Goal: Information Seeking & Learning: Find specific fact

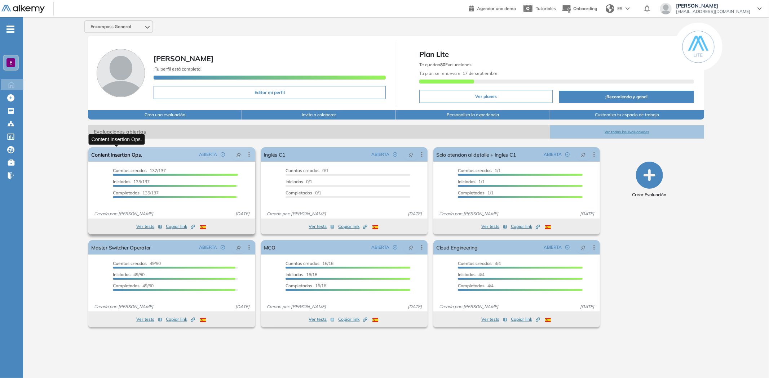
click at [128, 155] on link "Content Insertion Ops." at bounding box center [116, 154] width 50 height 14
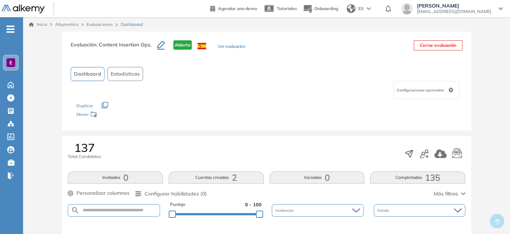
click at [400, 178] on button "Completadas 135" at bounding box center [417, 178] width 95 height 12
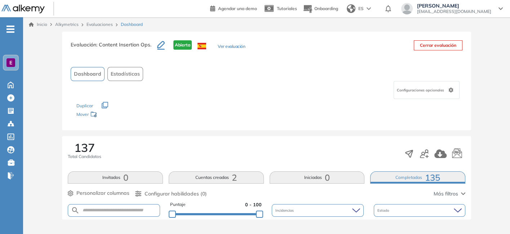
scroll to position [35, 0]
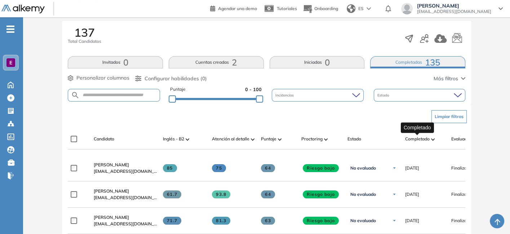
click at [428, 138] on span "Completado" at bounding box center [417, 139] width 25 height 6
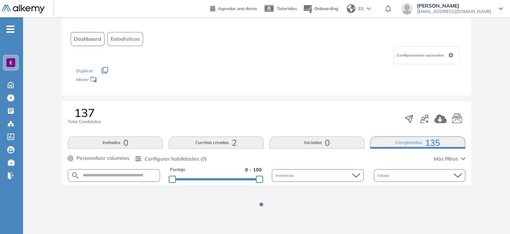
scroll to position [115, 0]
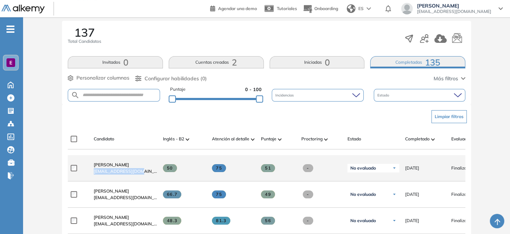
drag, startPoint x: 146, startPoint y: 175, endPoint x: 89, endPoint y: 177, distance: 56.6
click at [89, 177] on div "[PERSON_NAME] [EMAIL_ADDRESS][DOMAIN_NAME]" at bounding box center [122, 168] width 69 height 25
copy span "[EMAIL_ADDRESS][DOMAIN_NAME]"
click at [150, 169] on div "[PERSON_NAME] [EMAIL_ADDRESS][DOMAIN_NAME]" at bounding box center [125, 168] width 63 height 13
drag, startPoint x: 145, startPoint y: 171, endPoint x: 90, endPoint y: 175, distance: 55.3
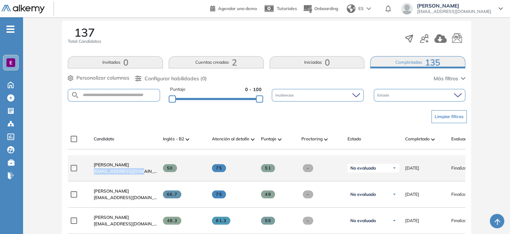
click at [90, 175] on div "[PERSON_NAME] [EMAIL_ADDRESS][DOMAIN_NAME]" at bounding box center [122, 168] width 69 height 25
copy span "[EMAIL_ADDRESS][DOMAIN_NAME]"
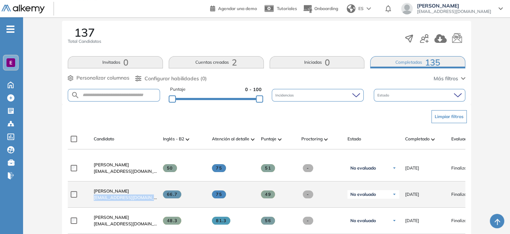
drag, startPoint x: 151, startPoint y: 201, endPoint x: 92, endPoint y: 202, distance: 59.8
click at [92, 202] on div "[PERSON_NAME] [EMAIL_ADDRESS][DOMAIN_NAME]" at bounding box center [122, 194] width 69 height 25
copy span "[EMAIL_ADDRESS][DOMAIN_NAME]"
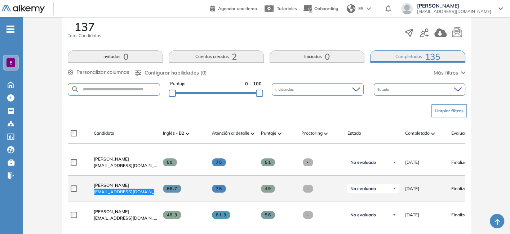
scroll to position [155, 0]
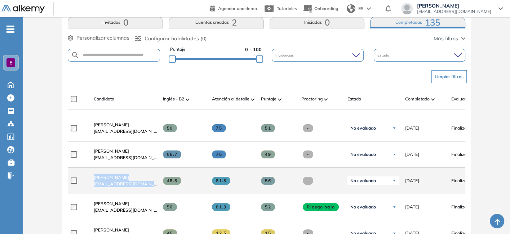
drag, startPoint x: 155, startPoint y: 186, endPoint x: 87, endPoint y: 189, distance: 68.2
click at [87, 189] on div "[PERSON_NAME] [EMAIL_ADDRESS][DOMAIN_NAME] 48.3 81.3 56 - No evaluado No evalua…" at bounding box center [287, 181] width 438 height 26
click at [155, 184] on div "[PERSON_NAME] [EMAIL_ADDRESS][DOMAIN_NAME]" at bounding box center [125, 180] width 63 height 13
drag, startPoint x: 155, startPoint y: 185, endPoint x: 94, endPoint y: 189, distance: 61.8
click at [94, 187] on div "[PERSON_NAME] [EMAIL_ADDRESS][DOMAIN_NAME]" at bounding box center [125, 180] width 63 height 13
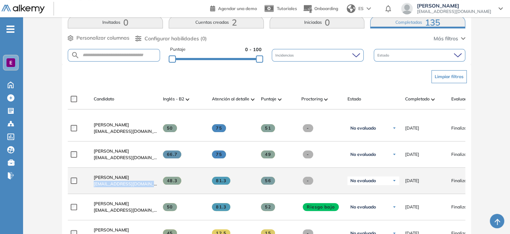
copy span "[EMAIL_ADDRESS][DOMAIN_NAME]"
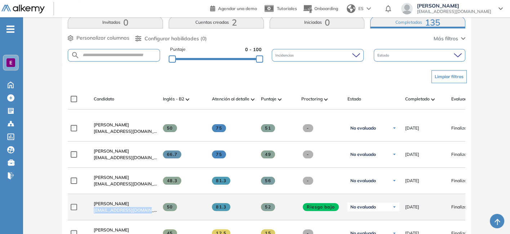
drag, startPoint x: 155, startPoint y: 212, endPoint x: 92, endPoint y: 212, distance: 63.8
click at [92, 212] on div "[PERSON_NAME] [EMAIL_ADDRESS][DOMAIN_NAME]" at bounding box center [122, 207] width 69 height 25
copy span "[EMAIL_ADDRESS][DOMAIN_NAME]"
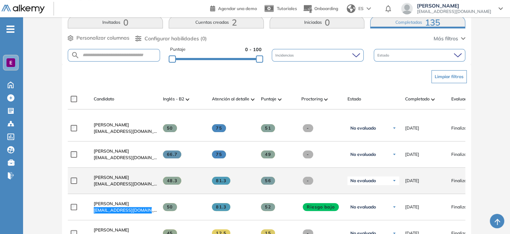
scroll to position [195, 0]
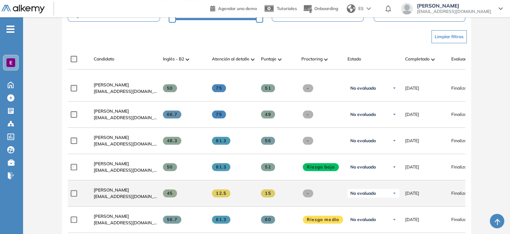
click at [157, 199] on div "45" at bounding box center [181, 193] width 49 height 19
drag, startPoint x: 95, startPoint y: 198, endPoint x: 145, endPoint y: 199, distance: 50.1
click at [145, 199] on span "[EMAIL_ADDRESS][DOMAIN_NAME]" at bounding box center [125, 197] width 63 height 6
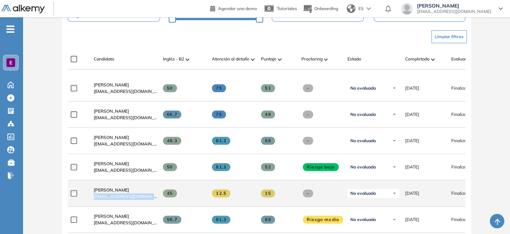
click at [145, 199] on span "[EMAIL_ADDRESS][DOMAIN_NAME]" at bounding box center [125, 197] width 63 height 6
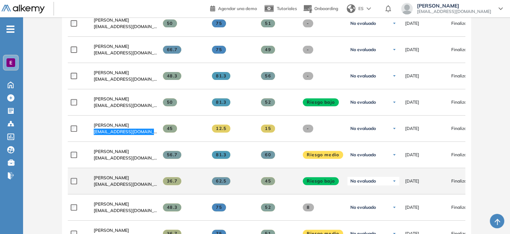
scroll to position [275, 0]
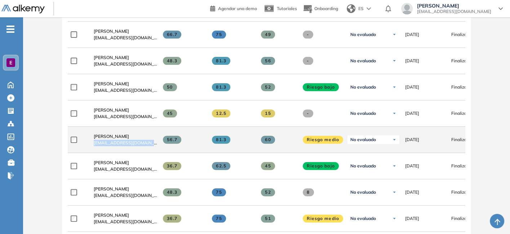
drag, startPoint x: 156, startPoint y: 145, endPoint x: 93, endPoint y: 147, distance: 62.4
click at [93, 147] on div "[PERSON_NAME] [EMAIL_ADDRESS][DOMAIN_NAME]" at bounding box center [122, 140] width 69 height 25
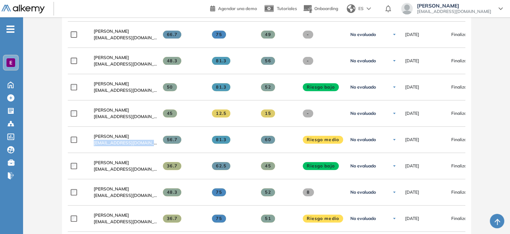
copy span "[EMAIL_ADDRESS][DOMAIN_NAME]"
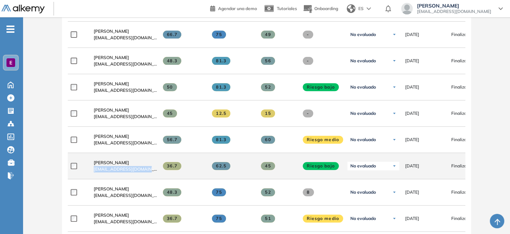
drag, startPoint x: 93, startPoint y: 171, endPoint x: 152, endPoint y: 173, distance: 59.1
click at [152, 173] on div "[PERSON_NAME] [EMAIL_ADDRESS][DOMAIN_NAME]" at bounding box center [122, 166] width 69 height 25
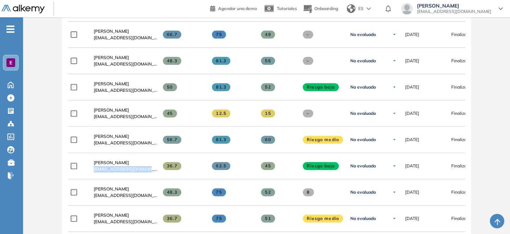
copy span "[EMAIL_ADDRESS][DOMAIN_NAME]"
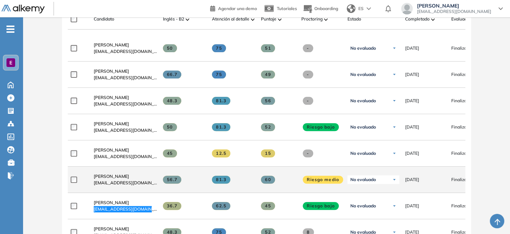
scroll to position [195, 0]
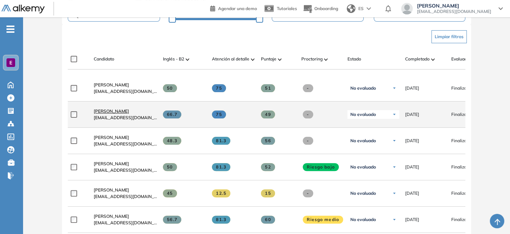
click at [107, 114] on span "[PERSON_NAME]" at bounding box center [111, 111] width 35 height 5
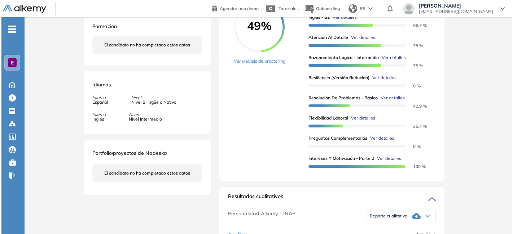
scroll to position [160, 0]
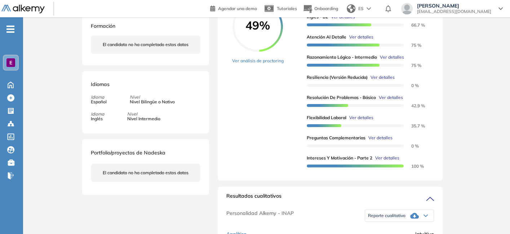
click at [378, 141] on span "Ver detalles" at bounding box center [380, 138] width 24 height 6
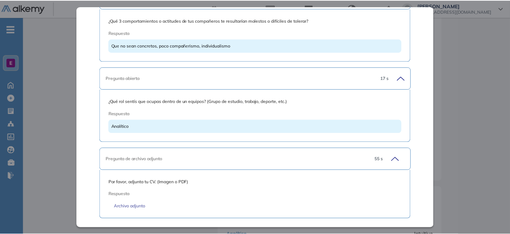
scroll to position [2002, 0]
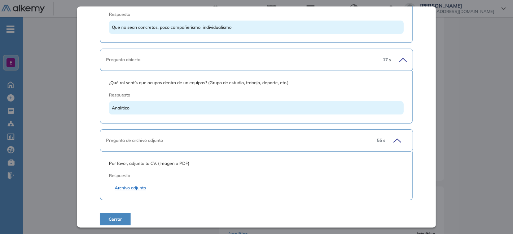
click at [142, 185] on link "Archivo adjunto" at bounding box center [256, 188] width 283 height 6
click at [116, 217] on span "Cerrar" at bounding box center [115, 219] width 13 height 6
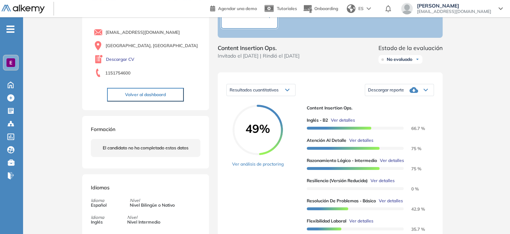
scroll to position [0, 0]
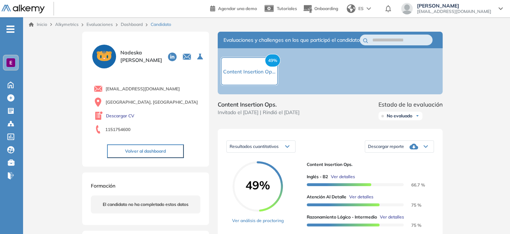
click at [132, 27] on link "Dashboard" at bounding box center [132, 24] width 22 height 5
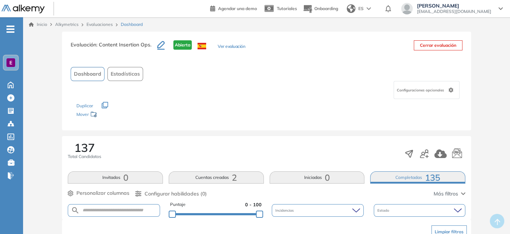
click at [98, 213] on form at bounding box center [114, 210] width 92 height 13
click at [98, 210] on input "text" at bounding box center [120, 210] width 80 height 5
paste input "**********"
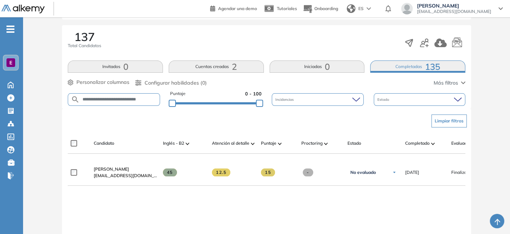
scroll to position [120, 0]
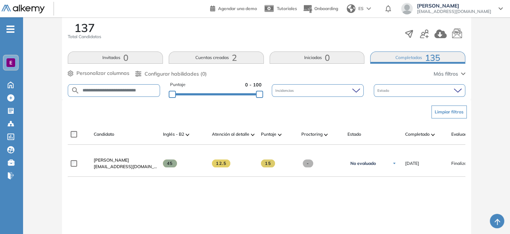
click at [229, 58] on button "Cuentas creadas 2" at bounding box center [216, 58] width 95 height 12
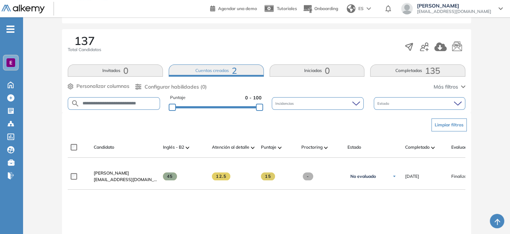
scroll to position [88, 0]
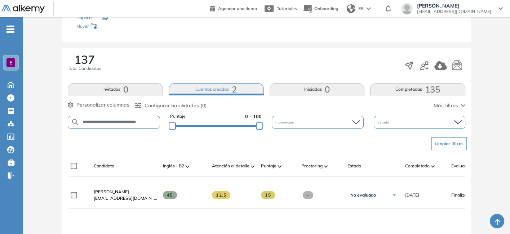
click at [238, 88] on button "Cuentas creadas 2" at bounding box center [216, 89] width 95 height 12
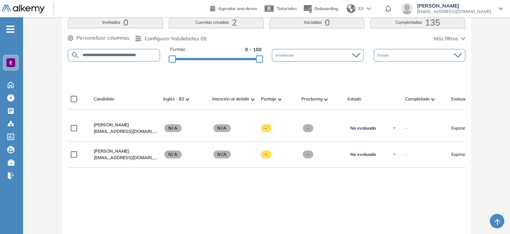
scroll to position [168, 0]
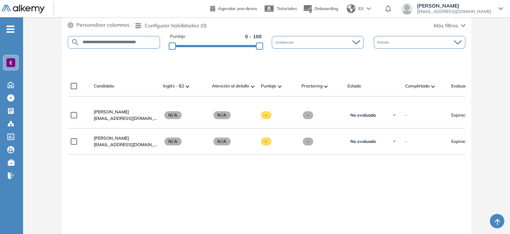
click at [125, 37] on form "**********" at bounding box center [114, 42] width 92 height 13
click at [118, 40] on input "**********" at bounding box center [120, 42] width 80 height 5
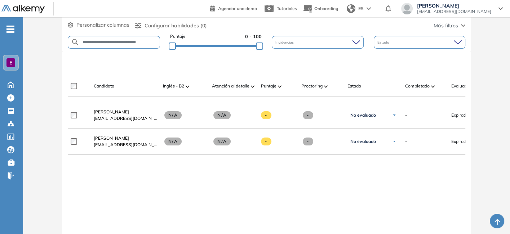
click at [118, 40] on input "**********" at bounding box center [120, 42] width 80 height 5
paste input "text"
type input "**********"
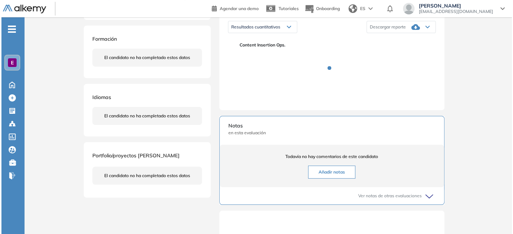
scroll to position [120, 0]
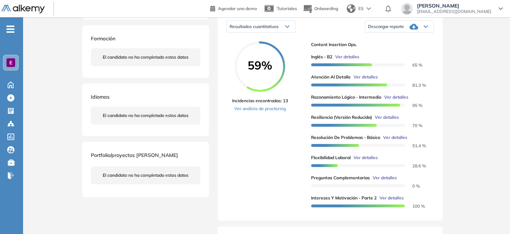
click at [384, 181] on span "Ver detalles" at bounding box center [385, 178] width 24 height 6
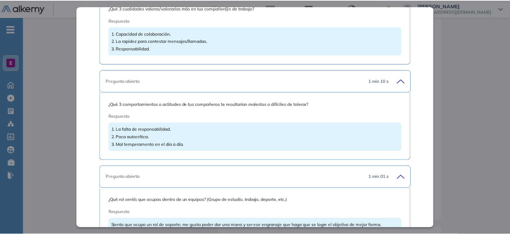
scroll to position [2039, 0]
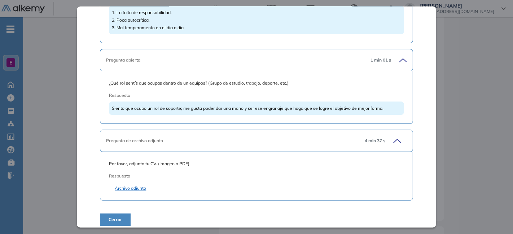
click at [133, 185] on link "Archivo adjunto" at bounding box center [256, 188] width 283 height 6
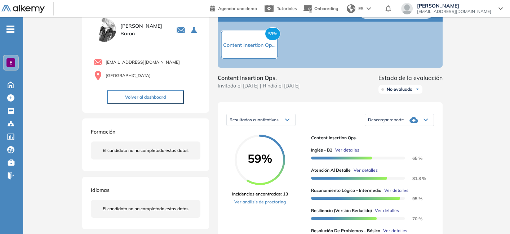
scroll to position [0, 0]
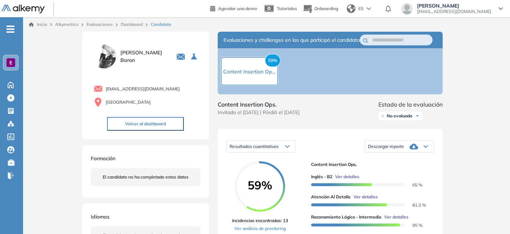
click at [142, 23] on link "Dashboard" at bounding box center [132, 24] width 22 height 5
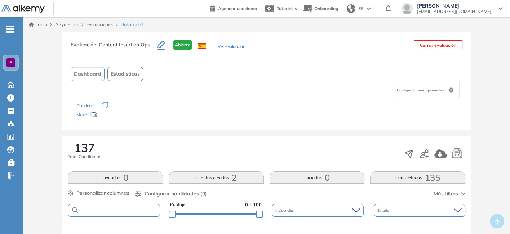
click at [110, 208] on input "text" at bounding box center [120, 210] width 80 height 5
paste input "**********"
type input "**********"
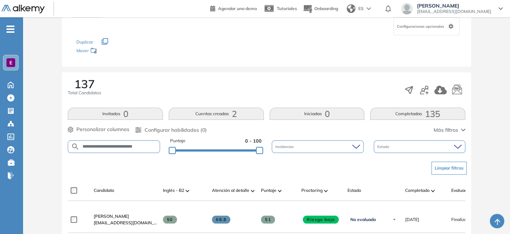
scroll to position [160, 0]
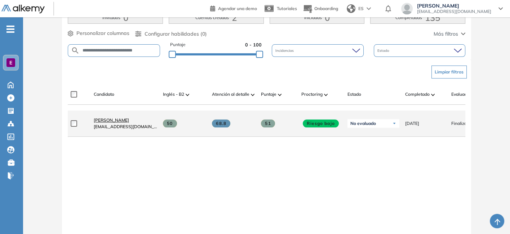
click at [120, 123] on span "[PERSON_NAME]" at bounding box center [111, 120] width 35 height 5
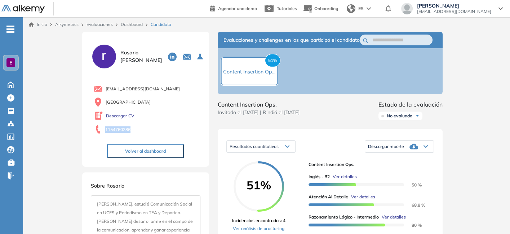
drag, startPoint x: 143, startPoint y: 133, endPoint x: 99, endPoint y: 129, distance: 44.1
click at [99, 129] on div "1154760286" at bounding box center [147, 130] width 107 height 10
copy span "1154760286"
click at [137, 24] on link "Dashboard" at bounding box center [132, 24] width 22 height 5
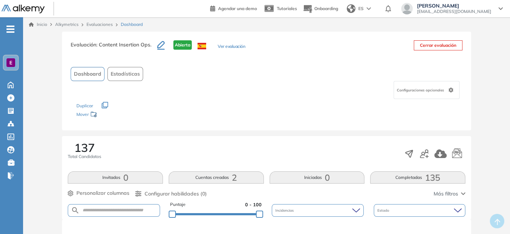
click at [115, 214] on form at bounding box center [114, 210] width 92 height 13
click at [116, 212] on input "text" at bounding box center [120, 210] width 80 height 5
paste input "**********"
type input "**********"
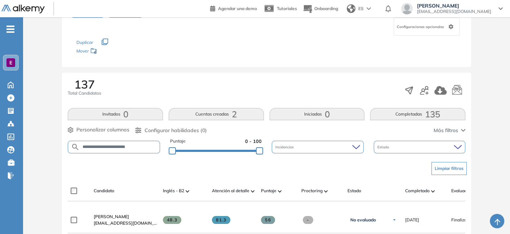
scroll to position [120, 0]
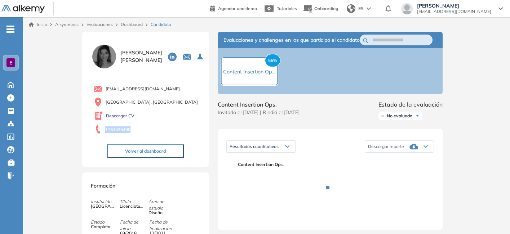
drag, startPoint x: 132, startPoint y: 129, endPoint x: 93, endPoint y: 130, distance: 38.6
click at [93, 130] on div "danielarocio20@gmail.com Ciudad de Buenos Aires, Argentina Descargar CV 1151435…" at bounding box center [146, 108] width 110 height 54
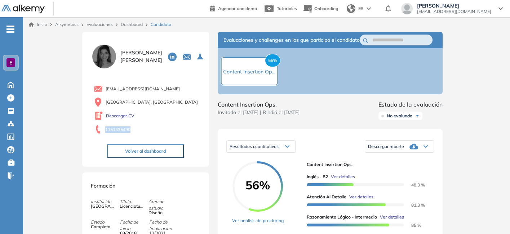
copy span "1151435490"
click at [122, 24] on link "Dashboard" at bounding box center [132, 24] width 22 height 5
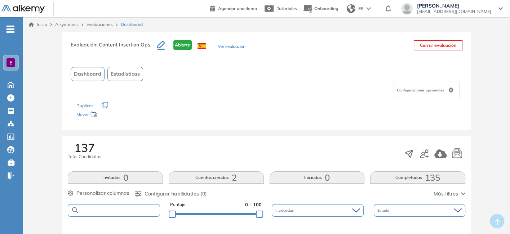
click at [108, 208] on input "text" at bounding box center [120, 210] width 80 height 5
paste input "**********"
type input "**********"
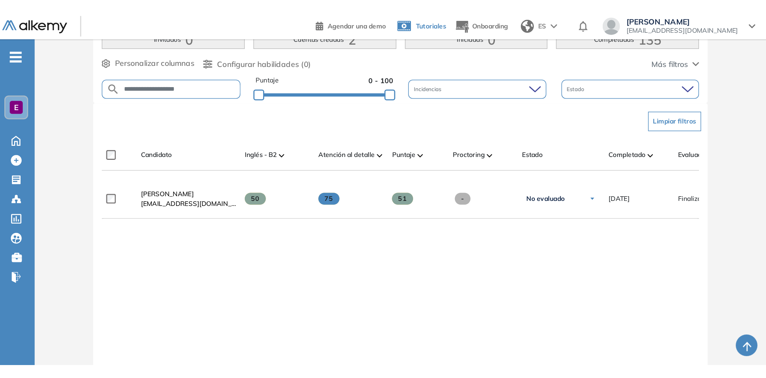
scroll to position [59, 0]
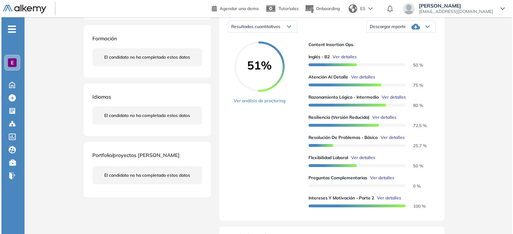
scroll to position [160, 0]
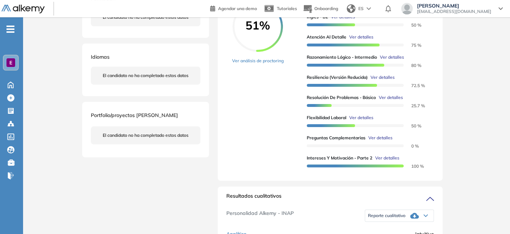
click at [388, 141] on span "Ver detalles" at bounding box center [380, 138] width 24 height 6
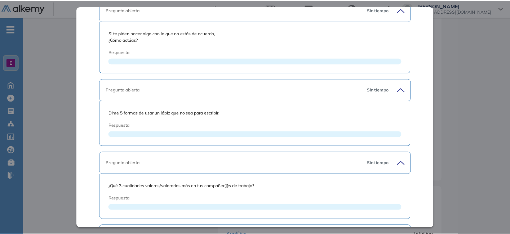
scroll to position [1181, 0]
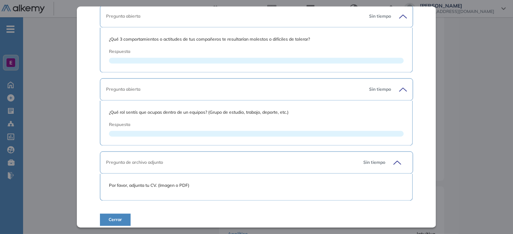
click at [138, 182] on span "Por favor, adjunta tu CV. (Imagen o PDF)" at bounding box center [256, 185] width 295 height 6
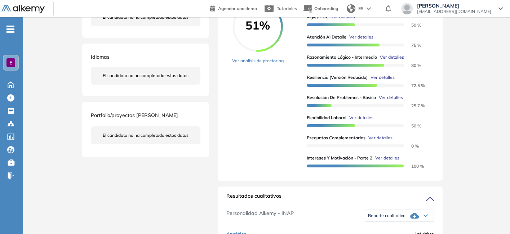
click at [466, 163] on div "Inicio Alkymetrics Evaluaciones Dashboard Candidato Preguntas complementarias P…" at bounding box center [266, 224] width 487 height 734
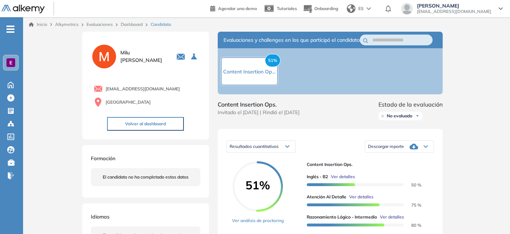
scroll to position [0, 0]
drag, startPoint x: 163, startPoint y: 84, endPoint x: 99, endPoint y: 87, distance: 64.3
click at [99, 87] on div "milugia19@gmail.com Argentina" at bounding box center [146, 94] width 110 height 27
copy span "[EMAIL_ADDRESS][DOMAIN_NAME]"
click at [139, 53] on span "Milu Giachetta" at bounding box center [143, 56] width 47 height 15
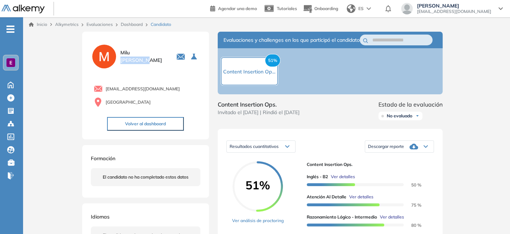
click at [139, 53] on span "Milu Giachetta" at bounding box center [143, 56] width 47 height 15
copy span "Giachetta"
click at [134, 27] on link "Dashboard" at bounding box center [132, 24] width 22 height 5
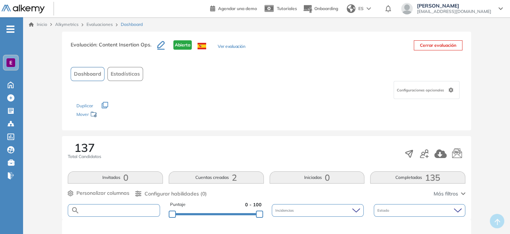
click at [109, 208] on input "text" at bounding box center [120, 210] width 80 height 5
paste input "**********"
type input "**********"
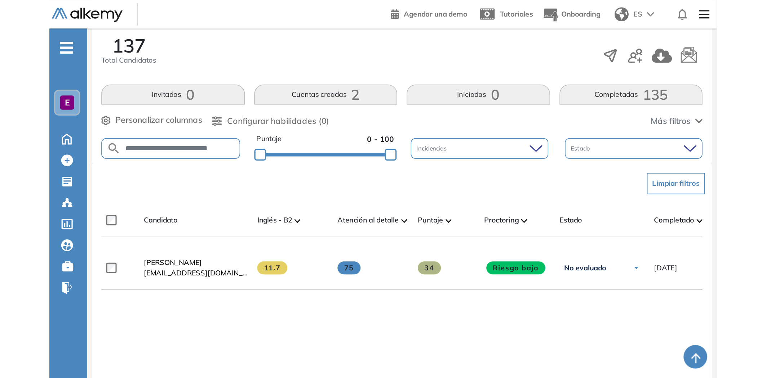
scroll to position [59, 0]
